Goal: Task Accomplishment & Management: Complete application form

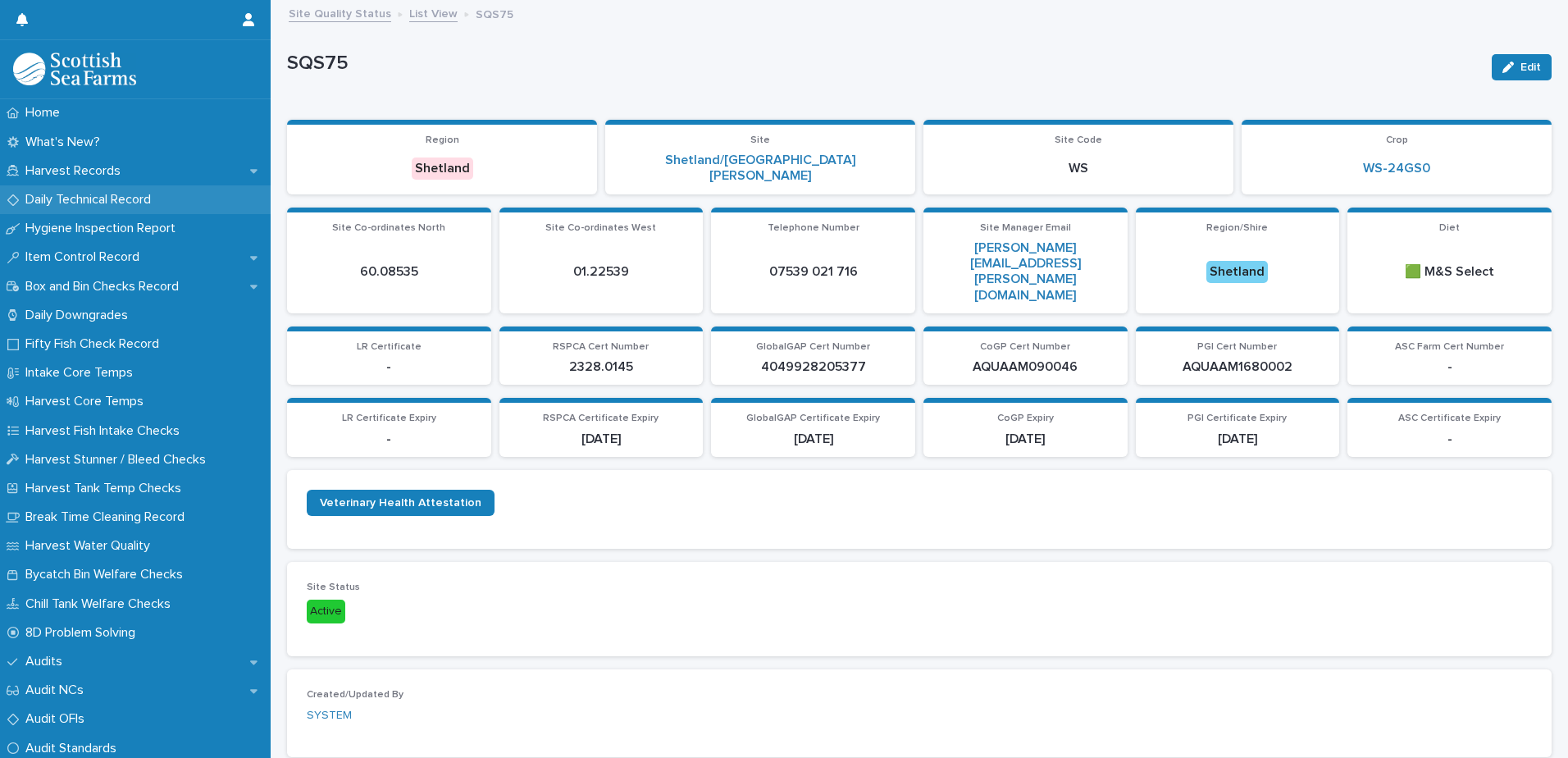
click at [100, 205] on p "Daily Technical Record" at bounding box center [92, 199] width 145 height 16
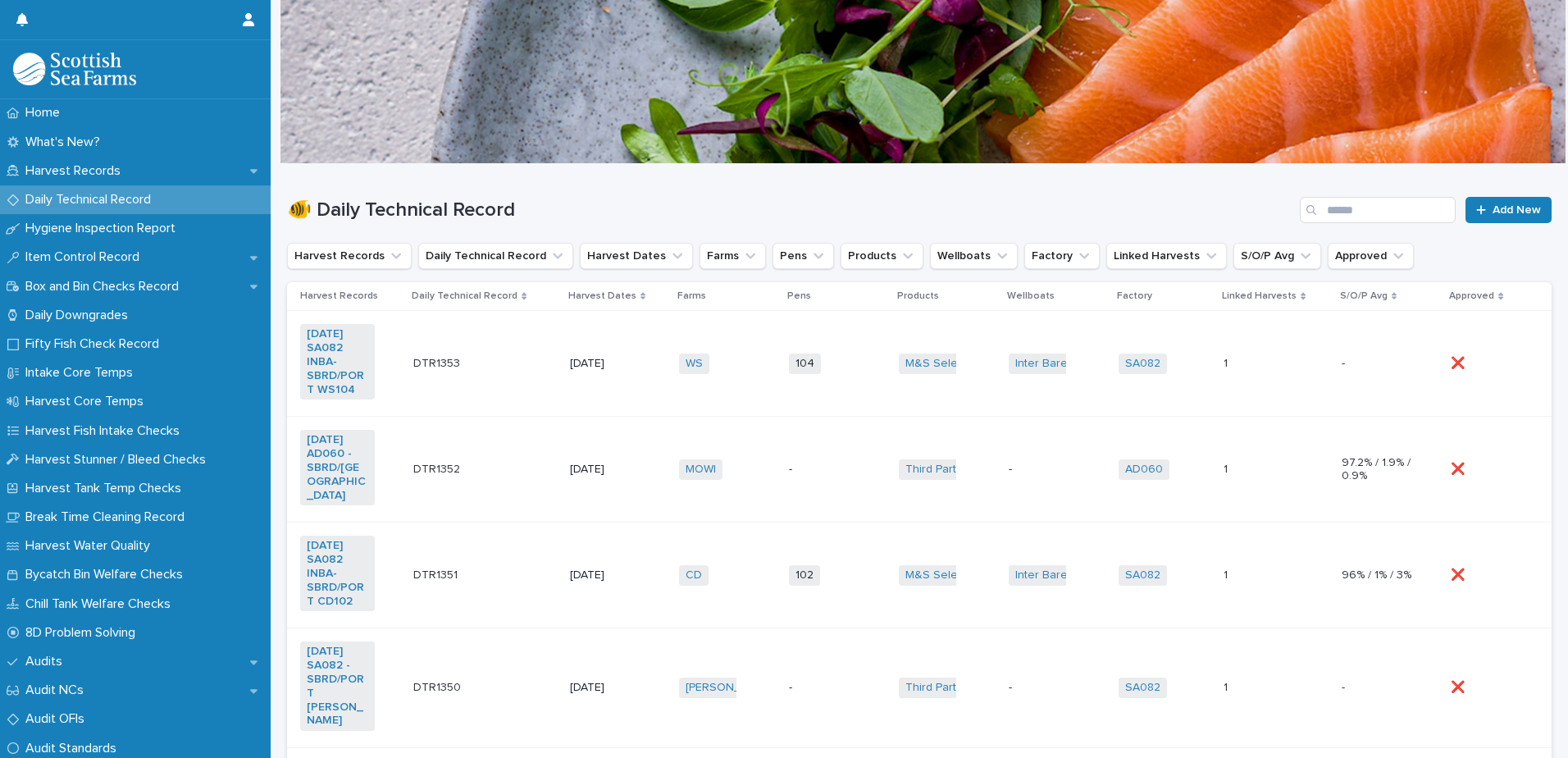
click at [732, 374] on div "WS + 0" at bounding box center [727, 364] width 97 height 34
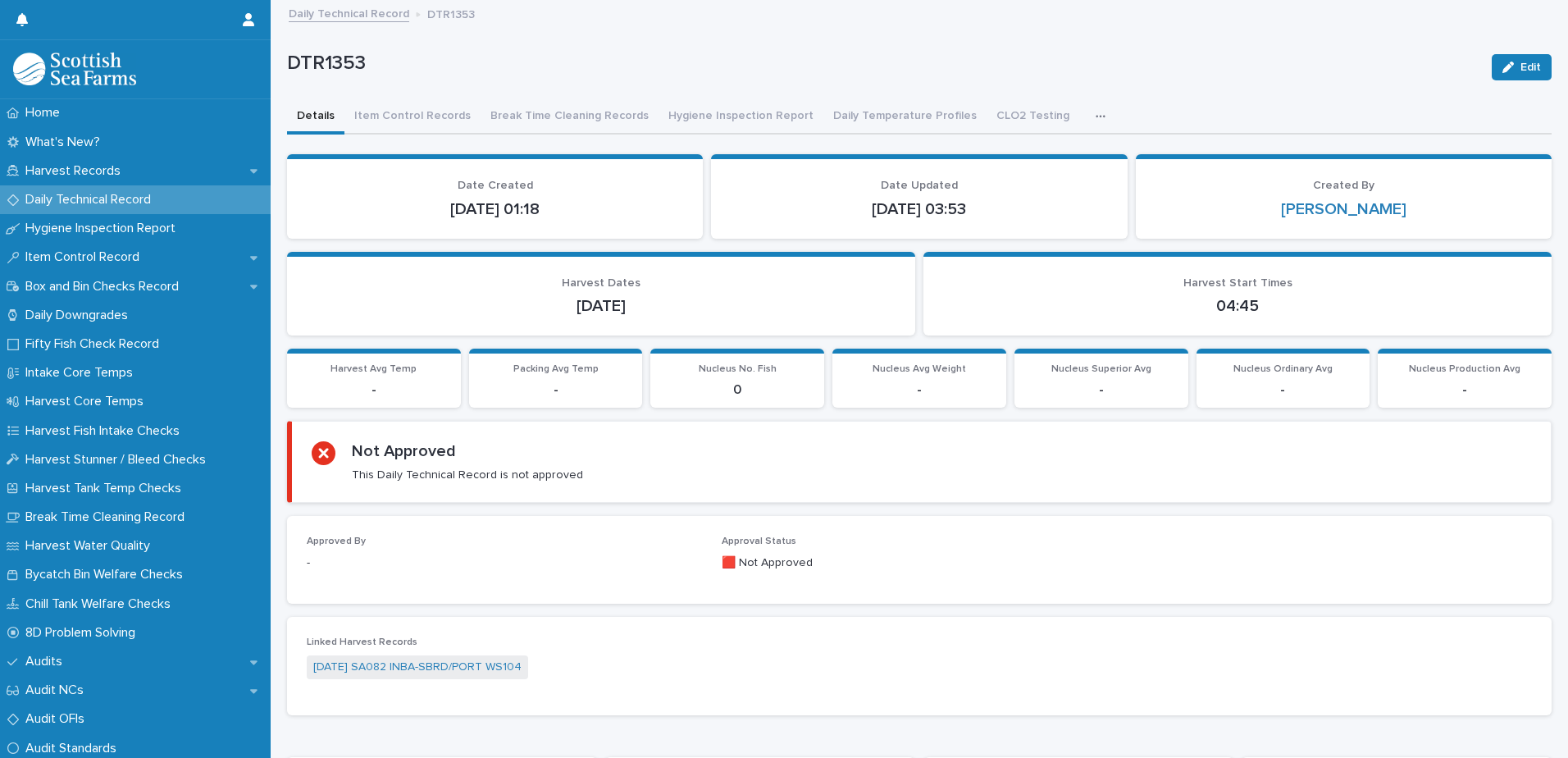
click at [1095, 114] on div "button" at bounding box center [1103, 117] width 17 height 12
click at [996, 154] on span "ATP Hand, Boots, Ear Defenders" at bounding box center [995, 160] width 171 height 12
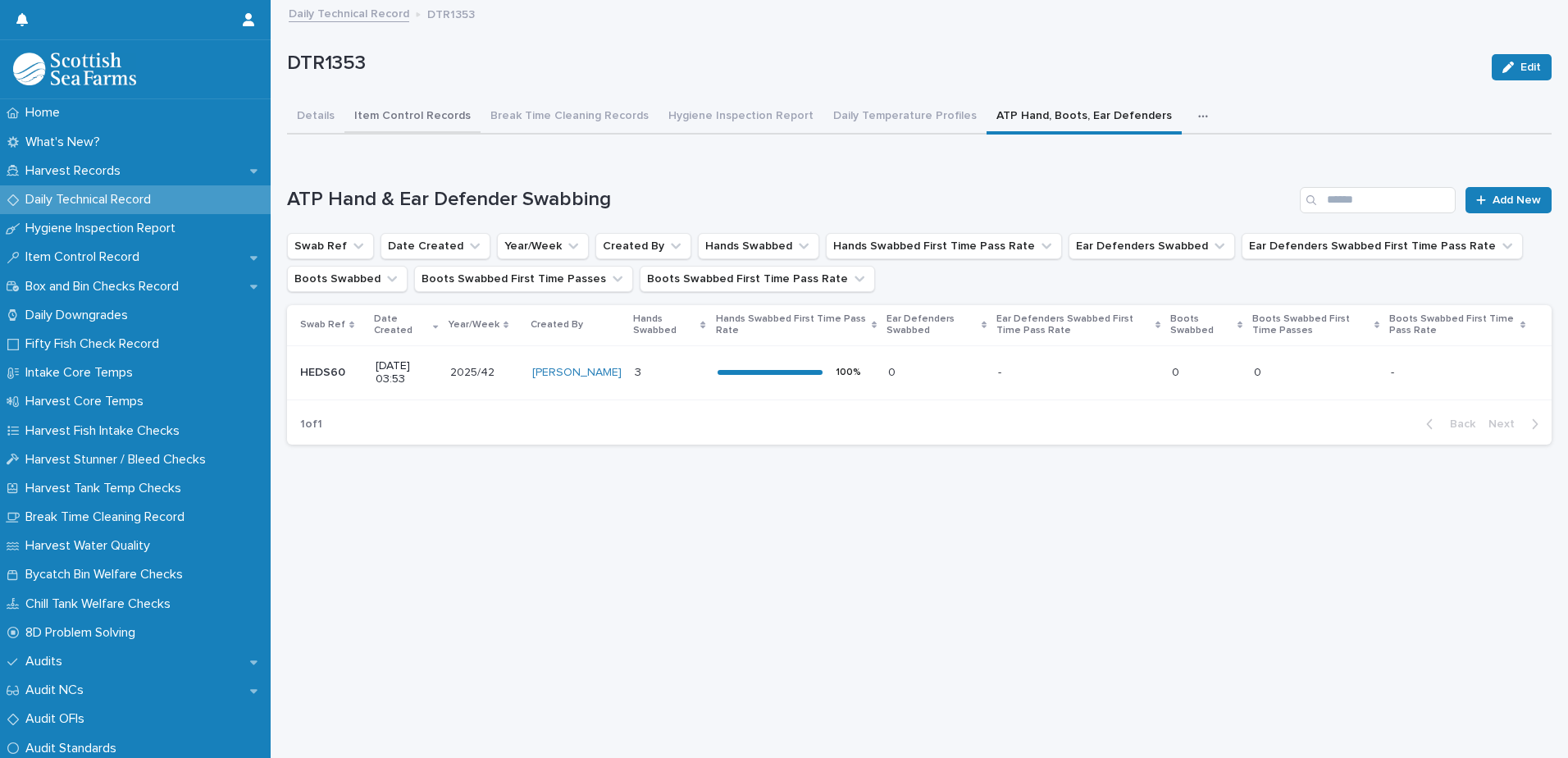
click at [412, 114] on button "Item Control Records" at bounding box center [412, 117] width 136 height 35
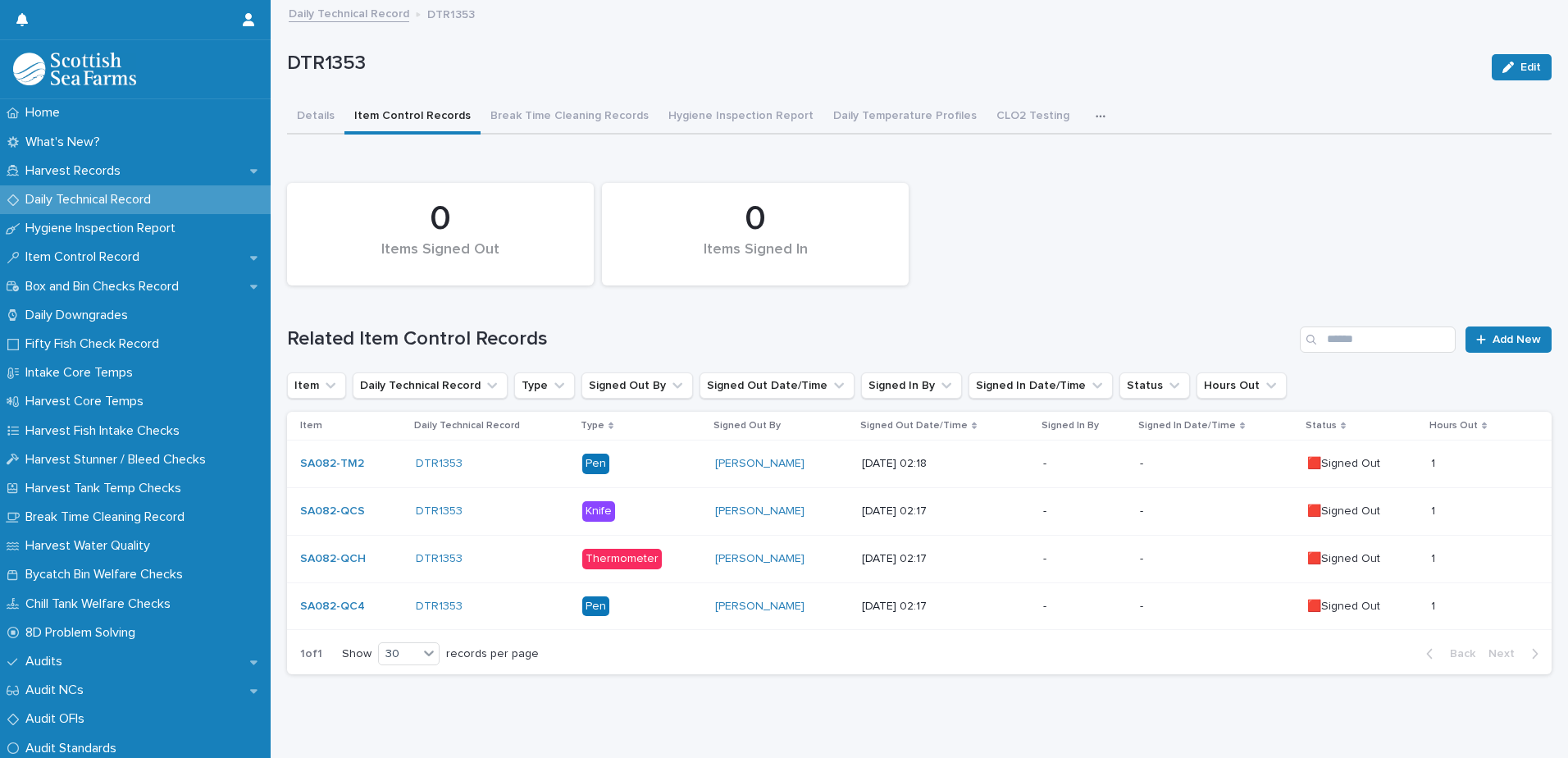
click at [1095, 121] on div "button" at bounding box center [1103, 117] width 17 height 12
click at [1020, 151] on button "ATP Hand, Boots, Ear Defenders" at bounding box center [995, 160] width 184 height 25
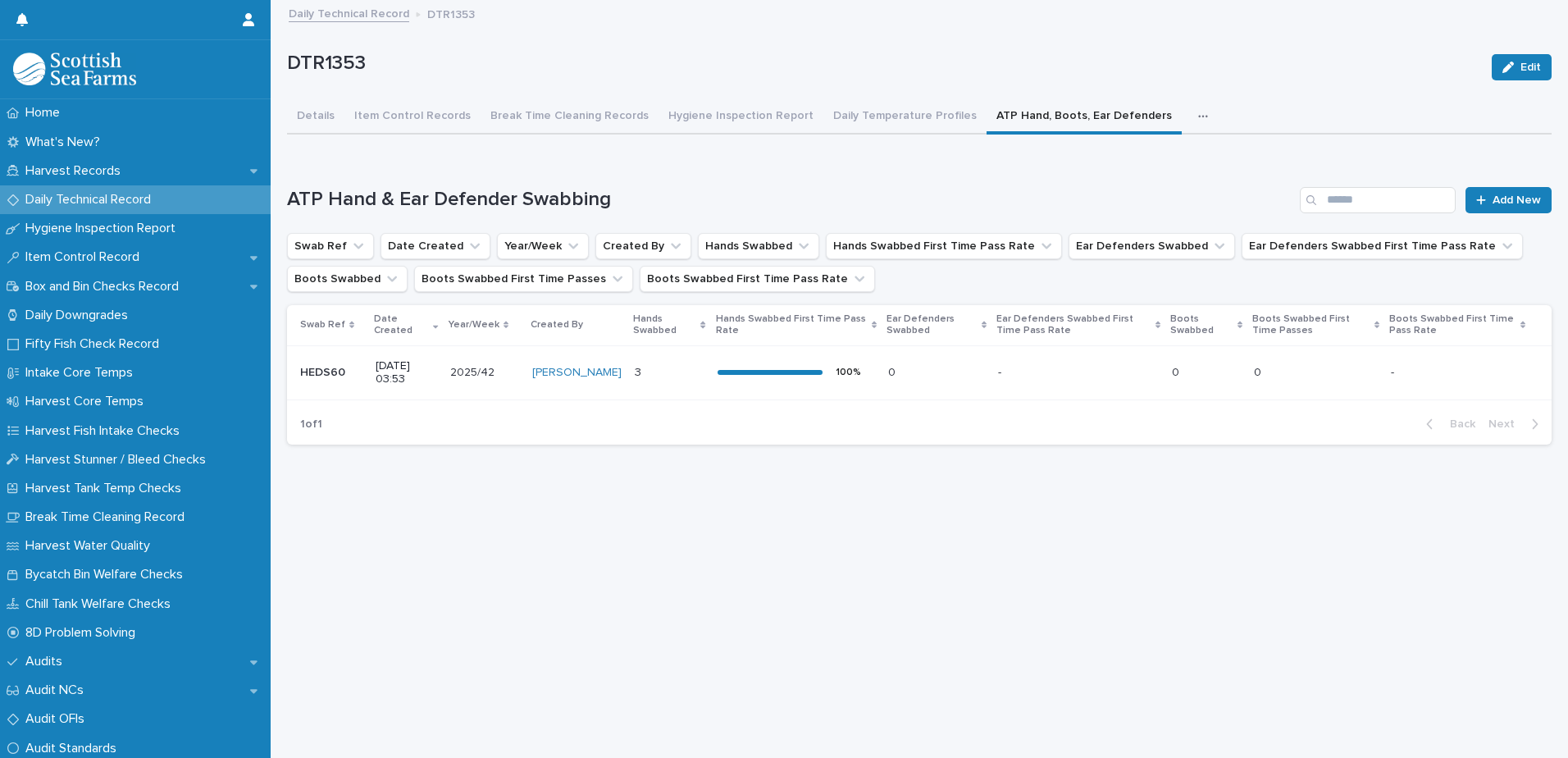
click at [1074, 368] on p at bounding box center [1070, 372] width 144 height 14
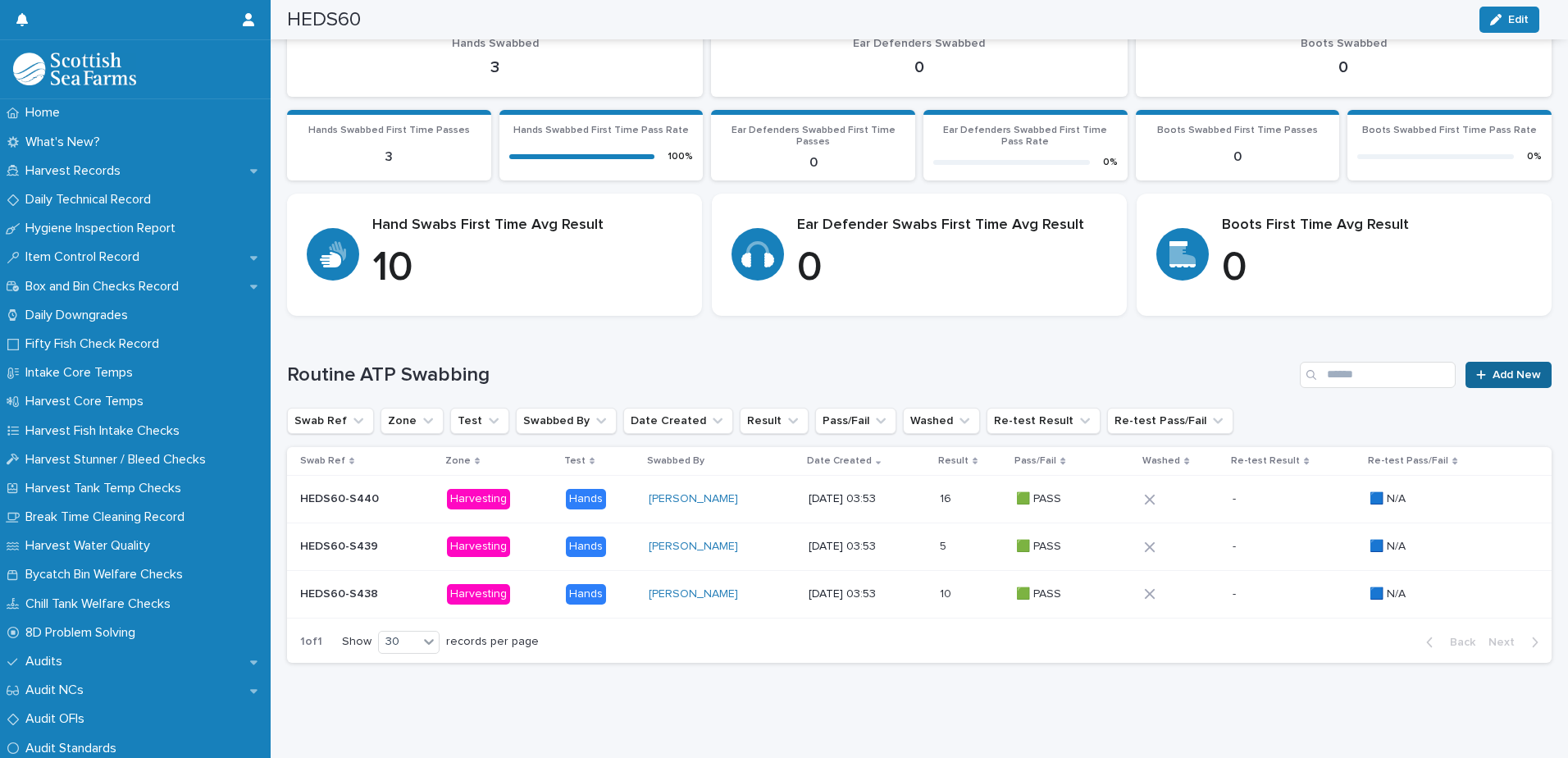
click at [1502, 369] on span "Add New" at bounding box center [1517, 374] width 49 height 12
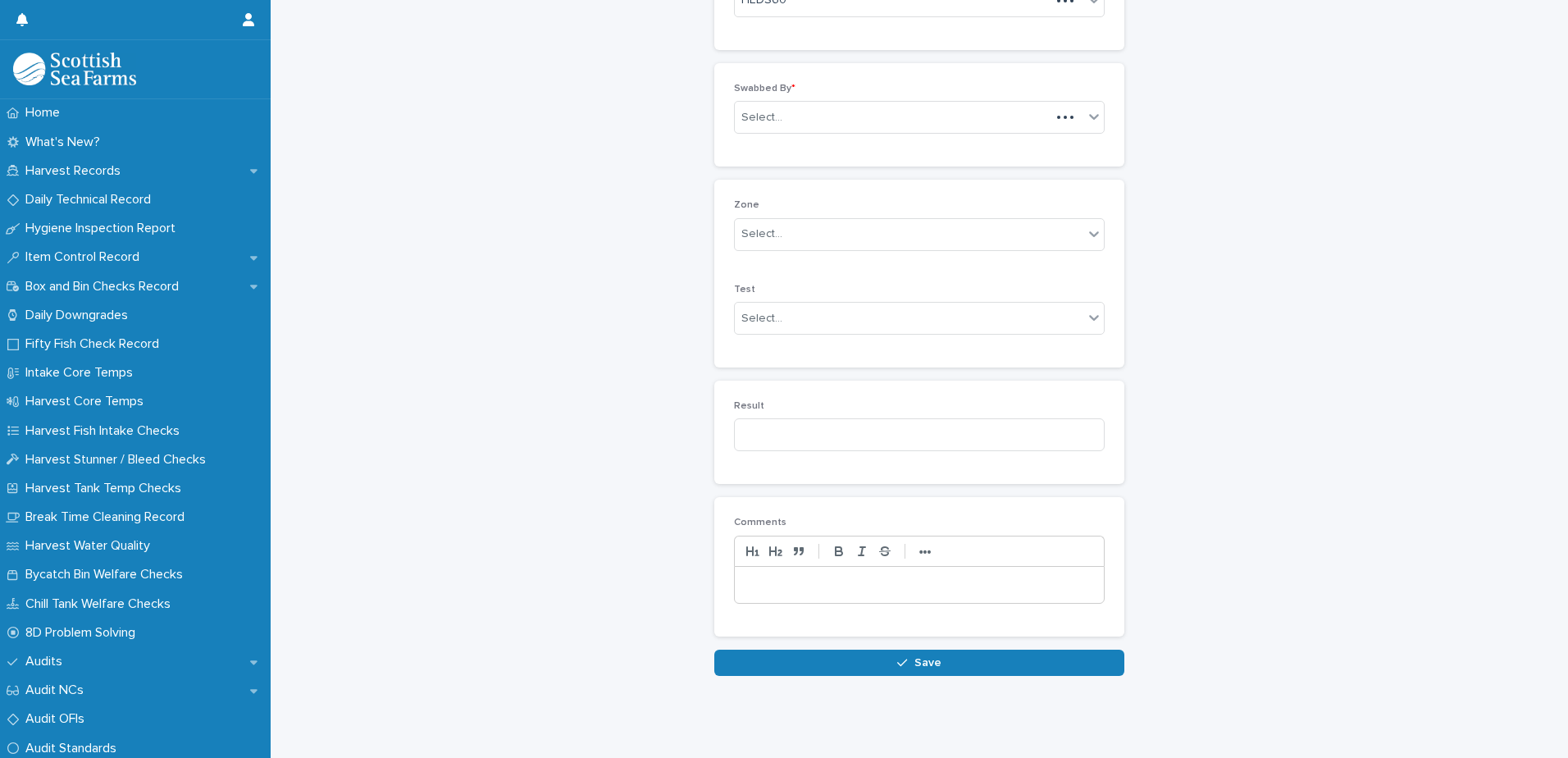
scroll to position [146, 0]
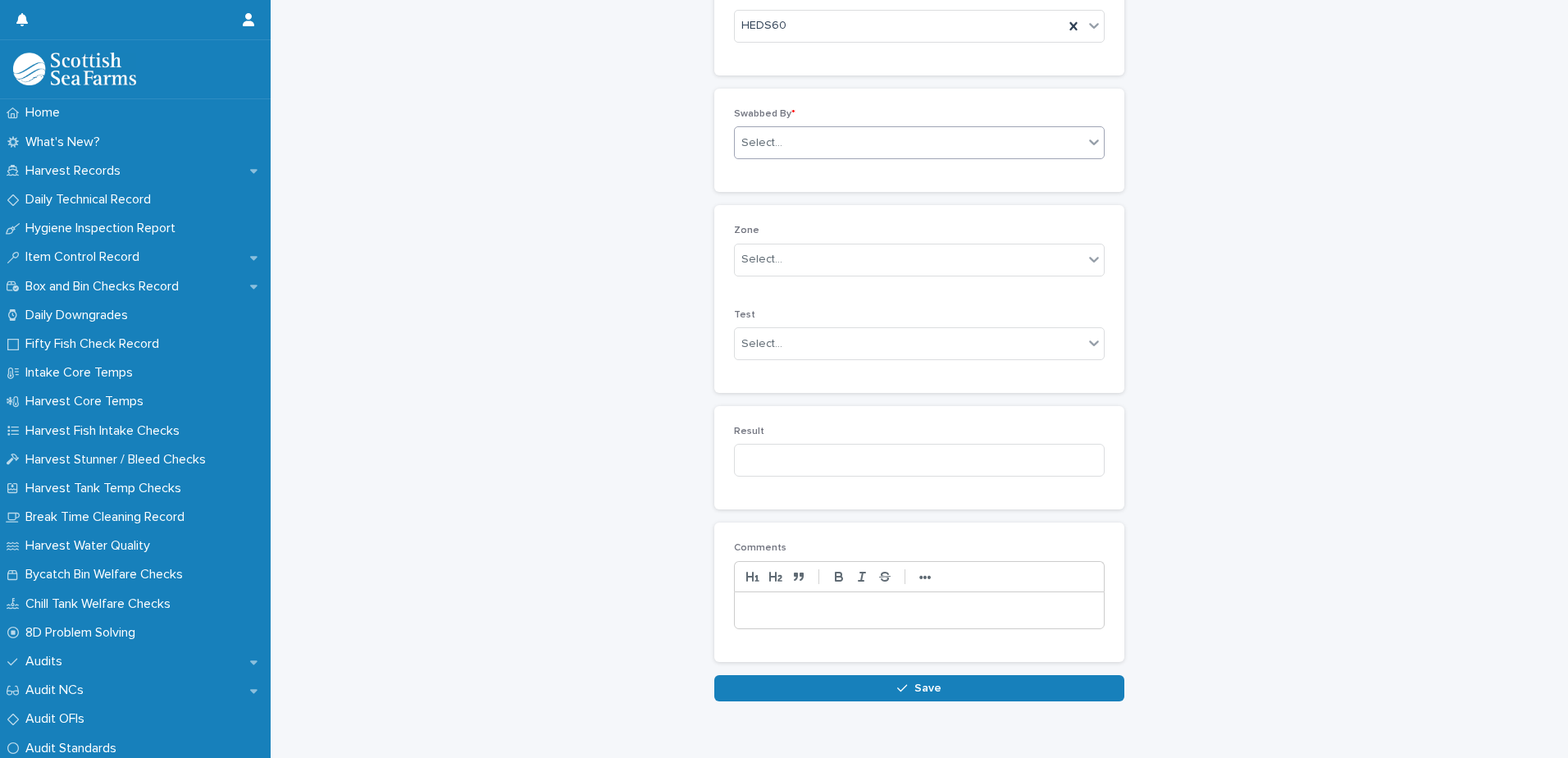
click at [816, 136] on div "Select..." at bounding box center [909, 143] width 349 height 27
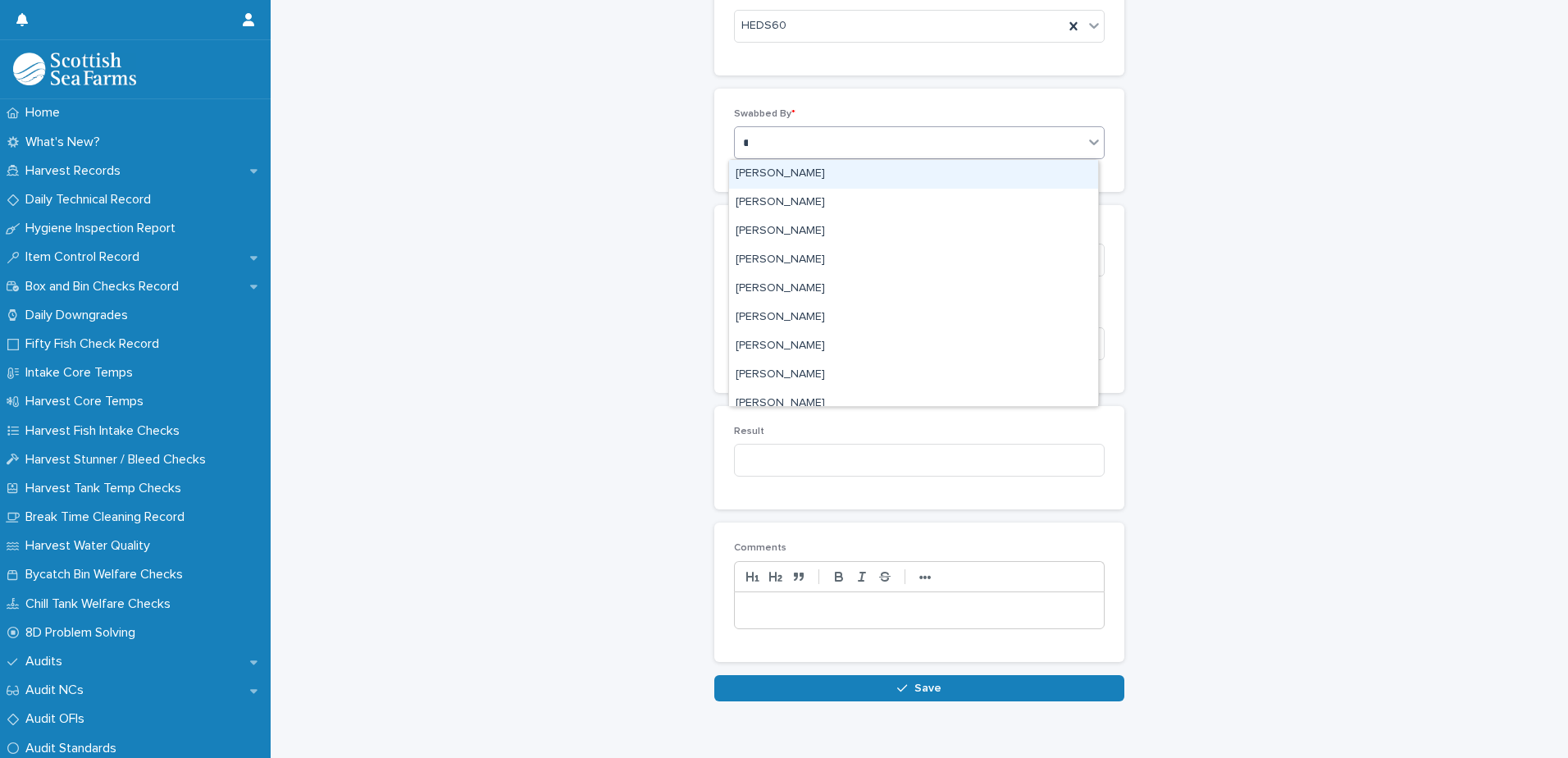
type input "**"
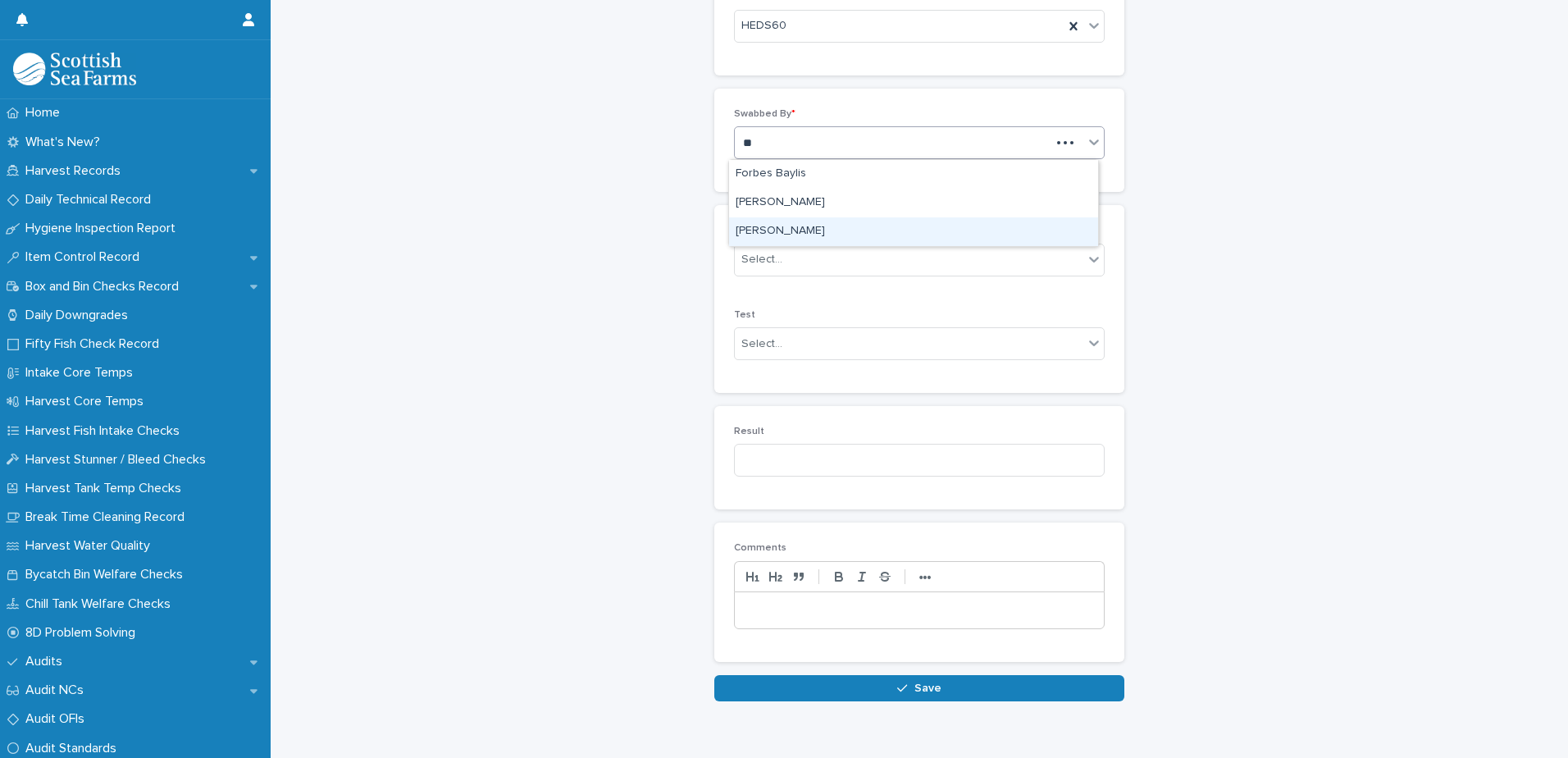
click at [785, 228] on div "[PERSON_NAME]" at bounding box center [913, 231] width 369 height 29
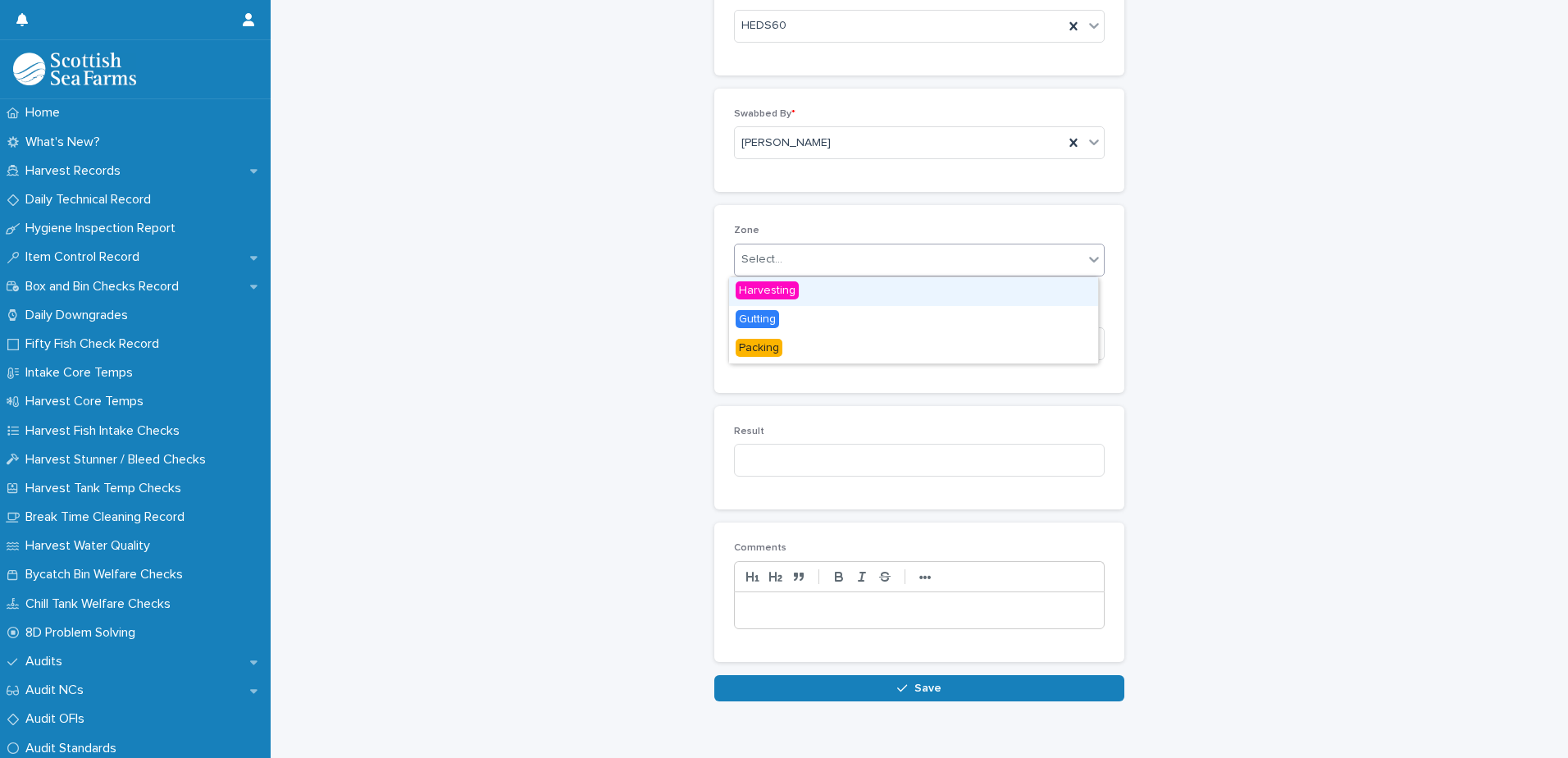
click at [792, 251] on div "Select..." at bounding box center [909, 260] width 349 height 27
click at [776, 289] on span "Harvesting" at bounding box center [767, 290] width 63 height 18
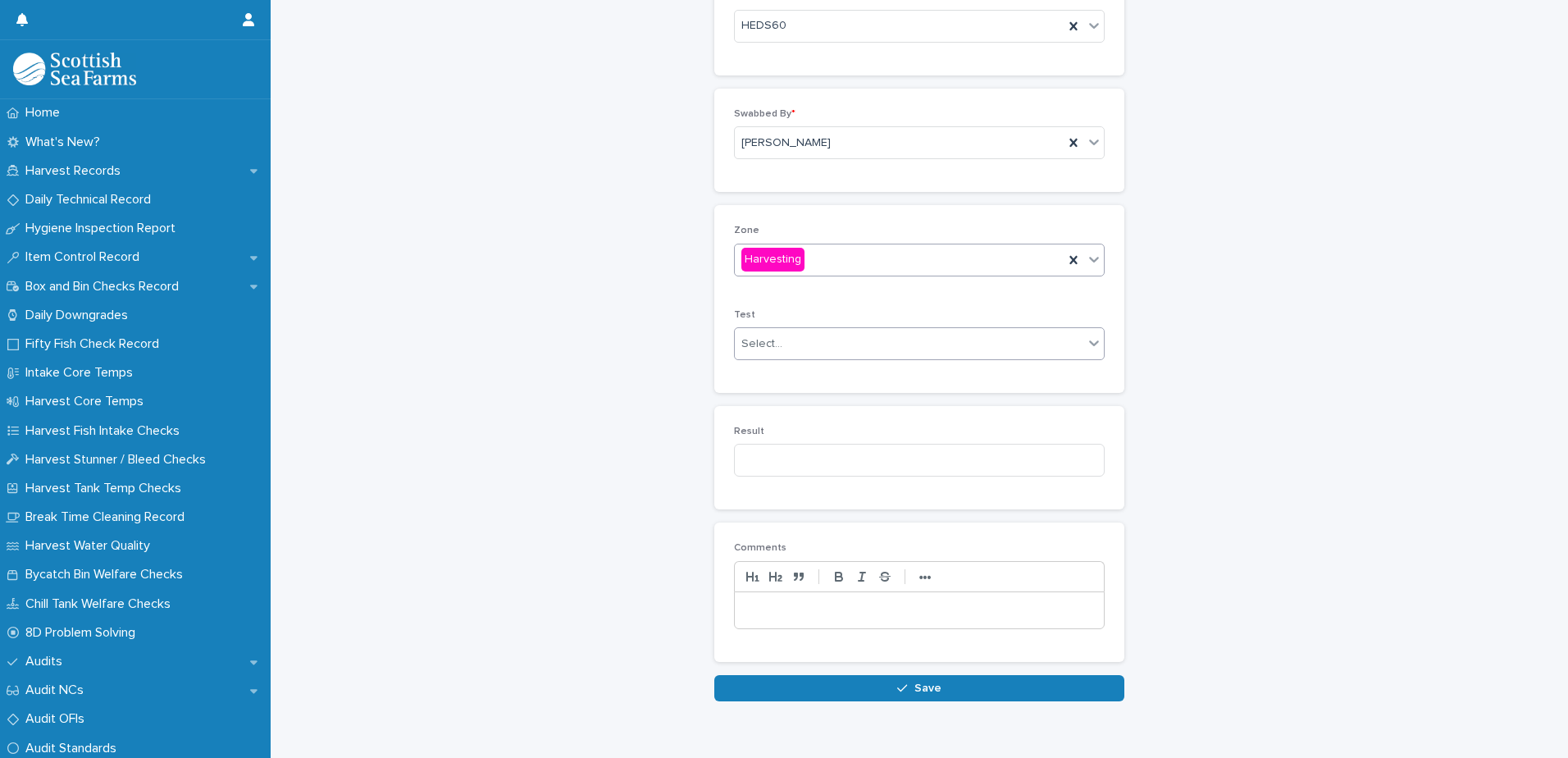
click at [778, 340] on div "Select..." at bounding box center [909, 344] width 349 height 27
click at [773, 408] on span "Hands" at bounding box center [755, 403] width 41 height 18
click at [776, 451] on input at bounding box center [919, 460] width 370 height 33
type input "*"
click at [913, 679] on button "Save" at bounding box center [919, 688] width 410 height 26
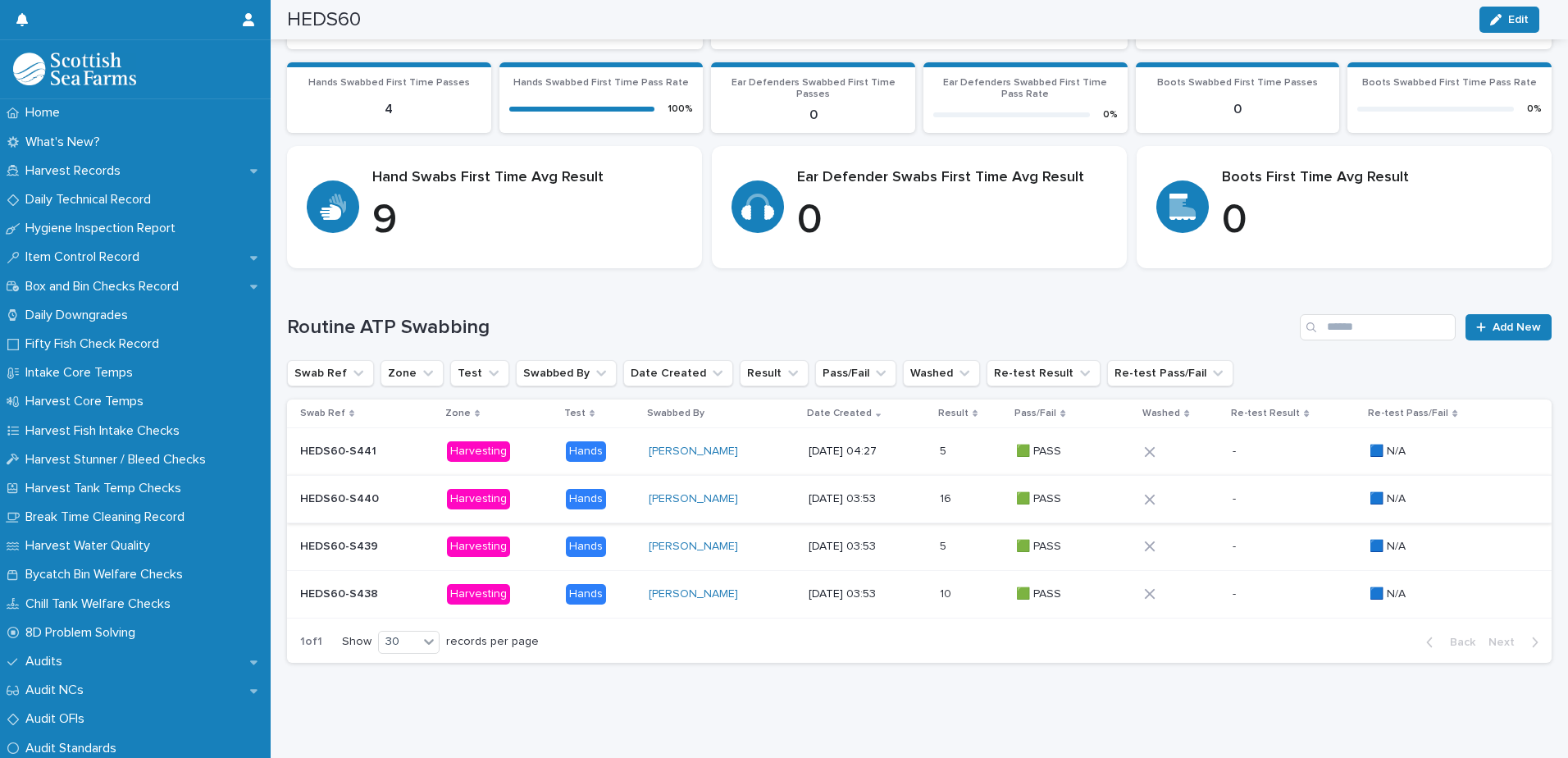
scroll to position [336, 0]
